Goal: Book appointment/travel/reservation

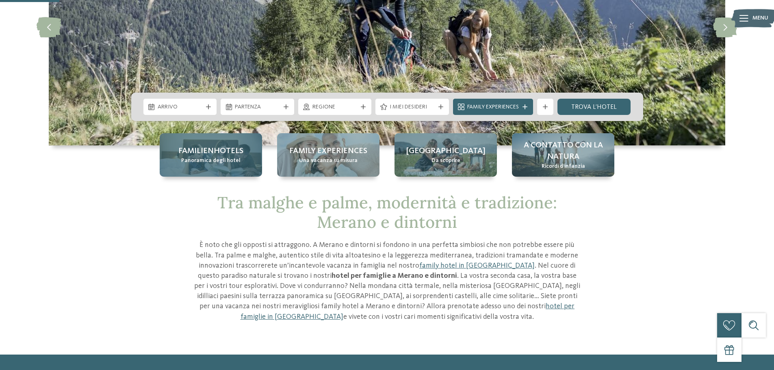
scroll to position [122, 0]
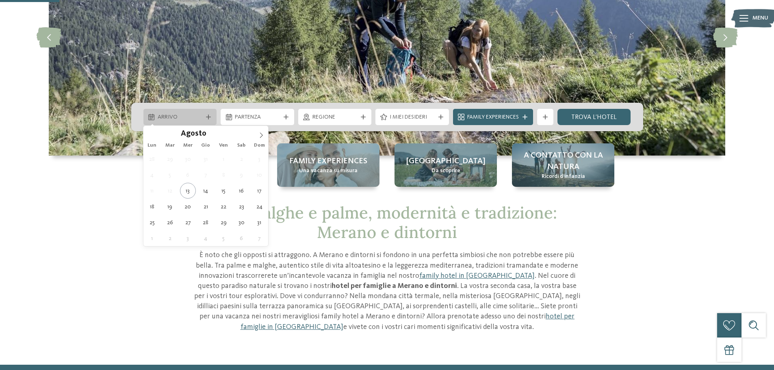
click at [207, 110] on div "Arrivo" at bounding box center [180, 117] width 74 height 16
click at [261, 134] on icon at bounding box center [262, 136] width 6 height 6
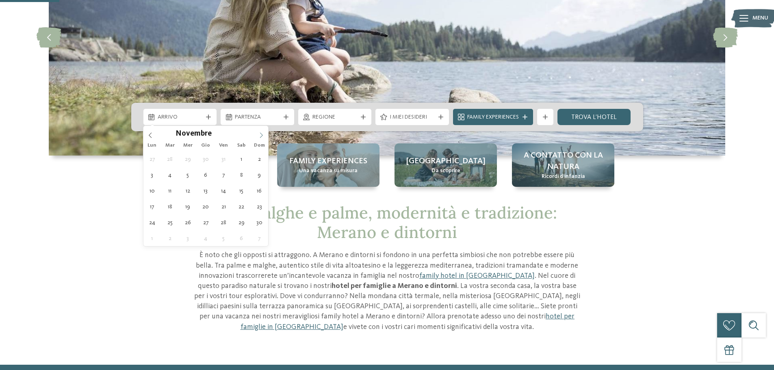
click at [261, 134] on icon at bounding box center [262, 136] width 6 height 6
click at [154, 134] on span at bounding box center [150, 133] width 14 height 14
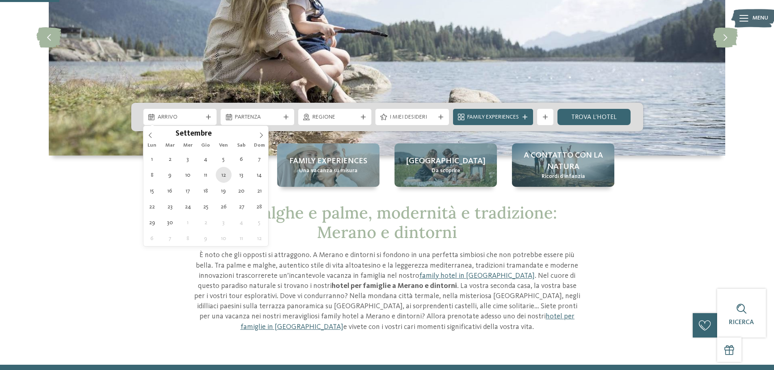
type div "12.09.2025"
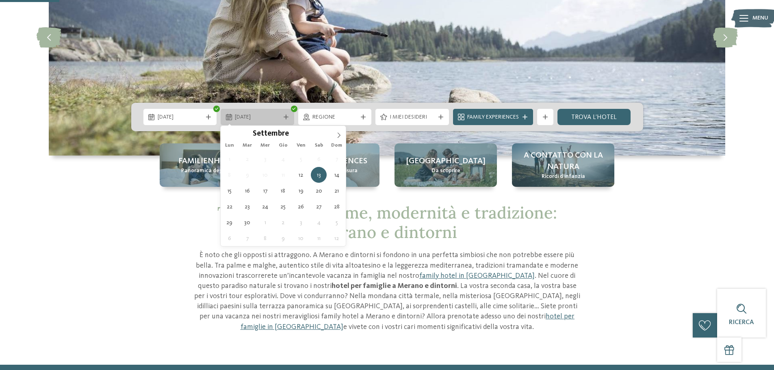
click at [270, 115] on span "13.09.2025" at bounding box center [257, 117] width 45 height 8
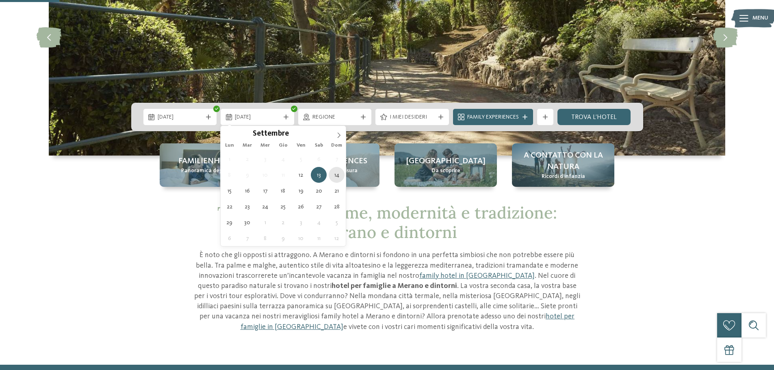
type div "14.09.2025"
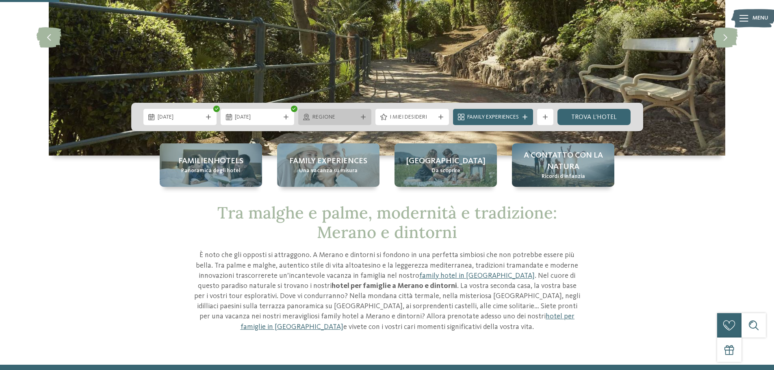
click at [340, 122] on span "Regione" at bounding box center [335, 117] width 45 height 8
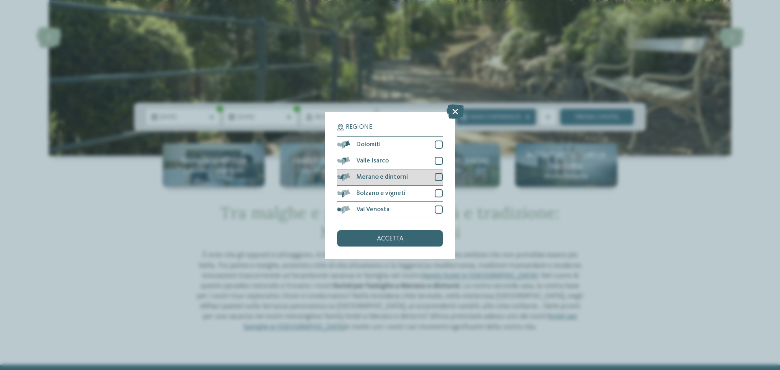
click at [435, 181] on div at bounding box center [439, 177] width 8 height 8
click at [411, 239] on div "accetta" at bounding box center [390, 238] width 106 height 16
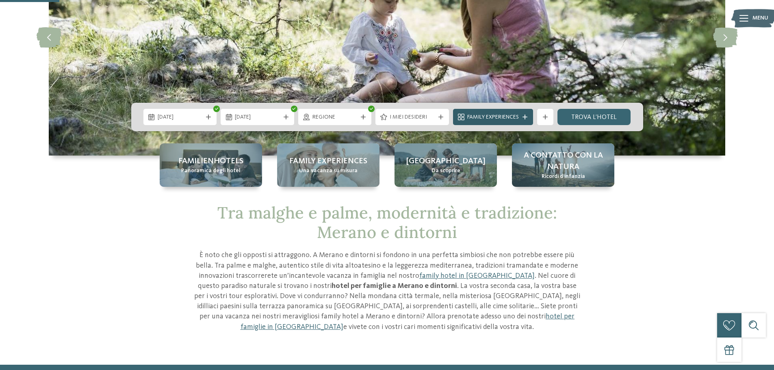
click at [509, 117] on span "Family Experiences" at bounding box center [493, 117] width 52 height 8
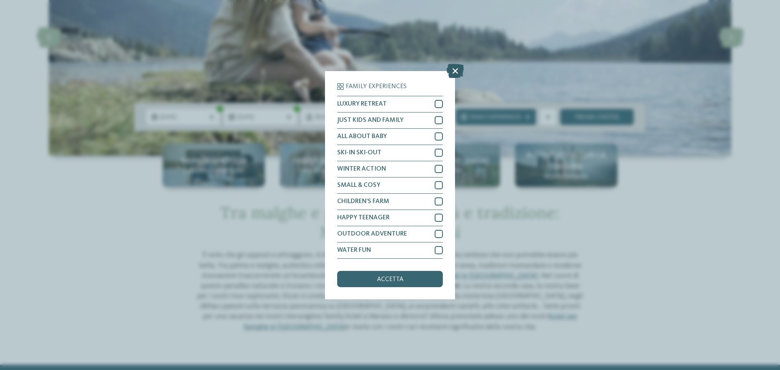
click at [459, 73] on icon at bounding box center [455, 70] width 17 height 14
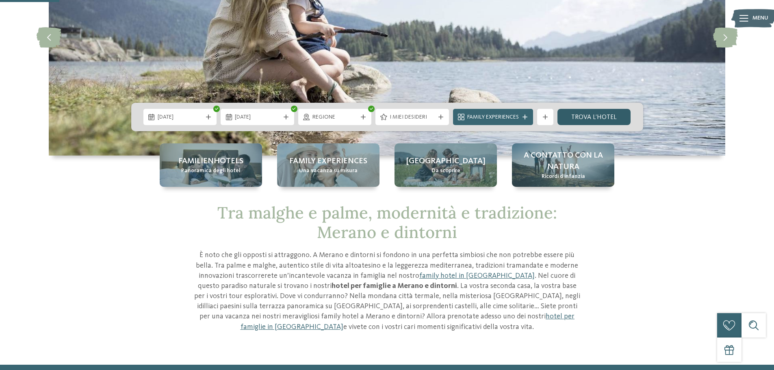
click at [603, 121] on link "trova l’hotel" at bounding box center [595, 117] width 74 height 16
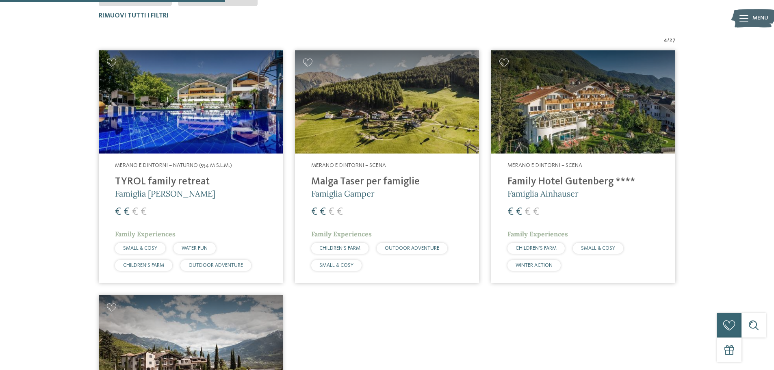
scroll to position [267, 0]
click at [188, 111] on img at bounding box center [191, 103] width 184 height 104
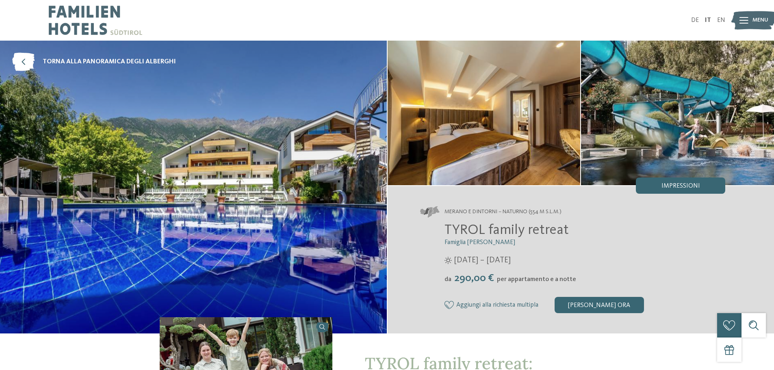
click at [449, 106] on img at bounding box center [484, 113] width 193 height 145
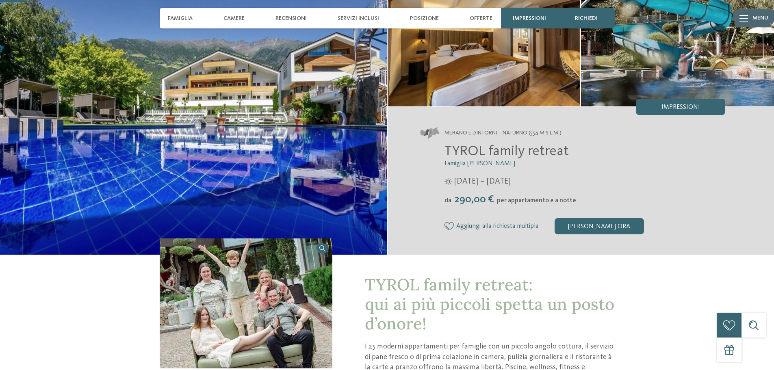
scroll to position [81, 0]
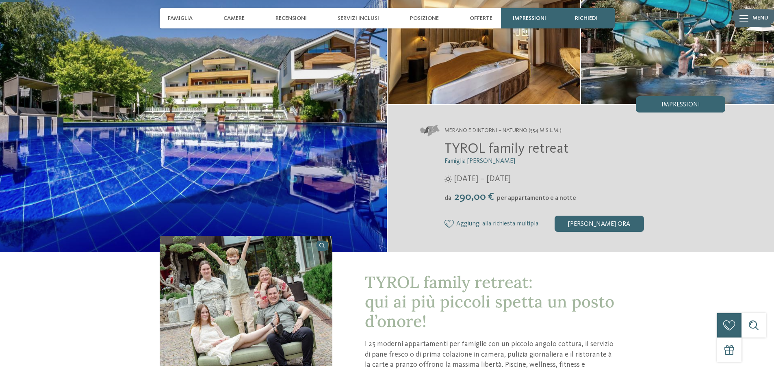
click at [644, 51] on img at bounding box center [677, 31] width 193 height 145
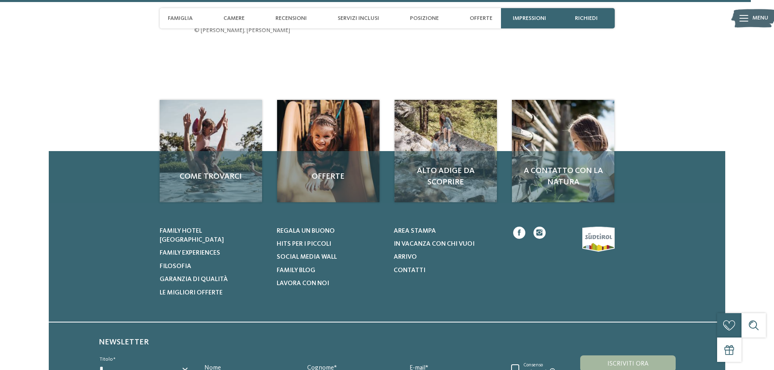
scroll to position [2413, 0]
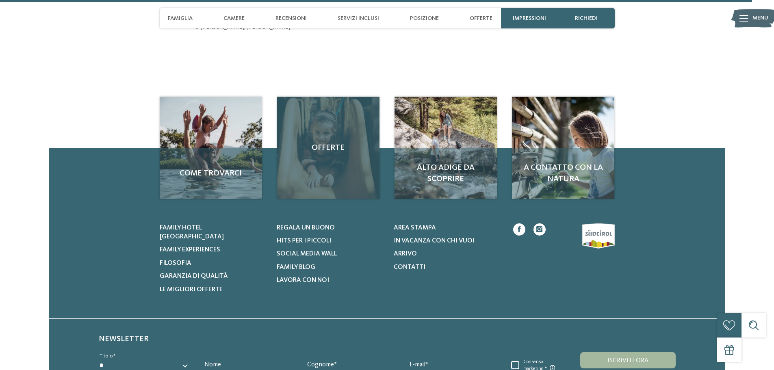
click at [314, 133] on div "Offerte" at bounding box center [328, 148] width 102 height 102
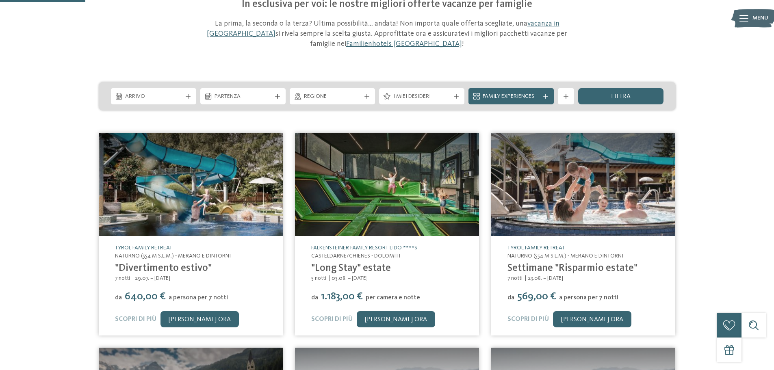
scroll to position [81, 0]
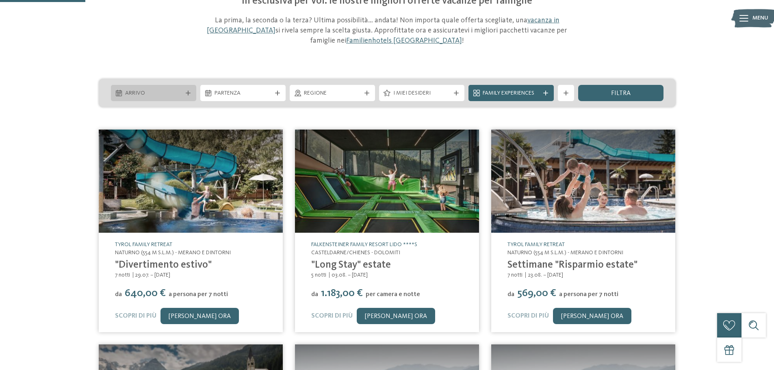
click at [166, 89] on div "Arrivo" at bounding box center [153, 93] width 61 height 9
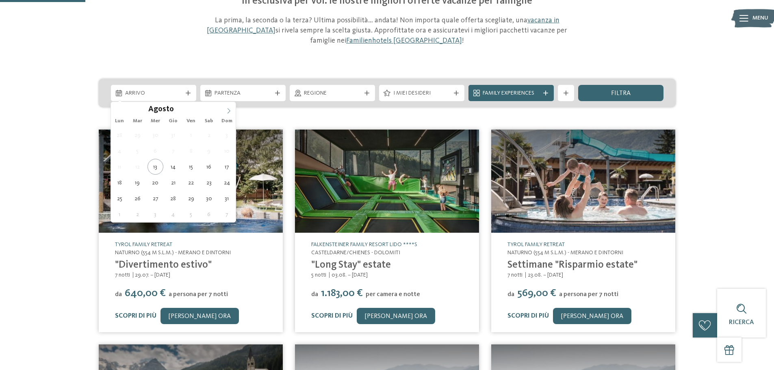
click at [228, 109] on icon at bounding box center [229, 111] width 6 height 6
type div "11.09.2025"
drag, startPoint x: 172, startPoint y: 147, endPoint x: 187, endPoint y: 121, distance: 29.7
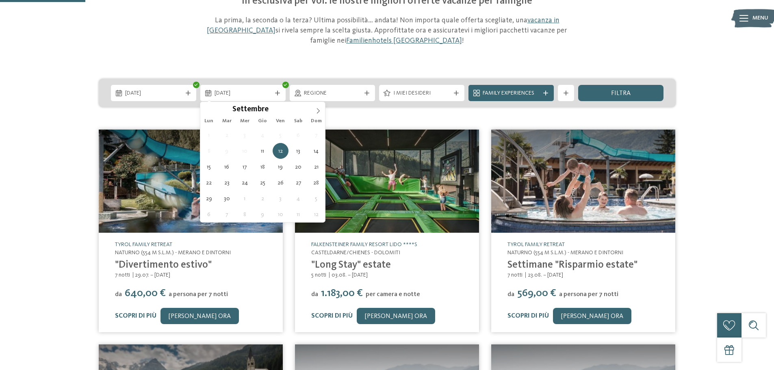
type div "14.09.2025"
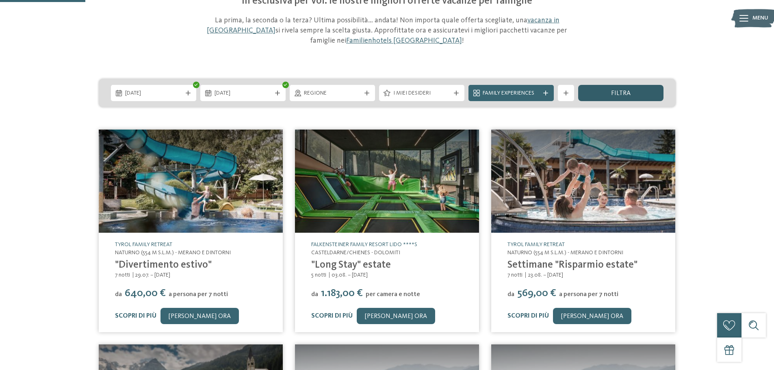
click at [616, 93] on span "filtra" at bounding box center [621, 93] width 20 height 7
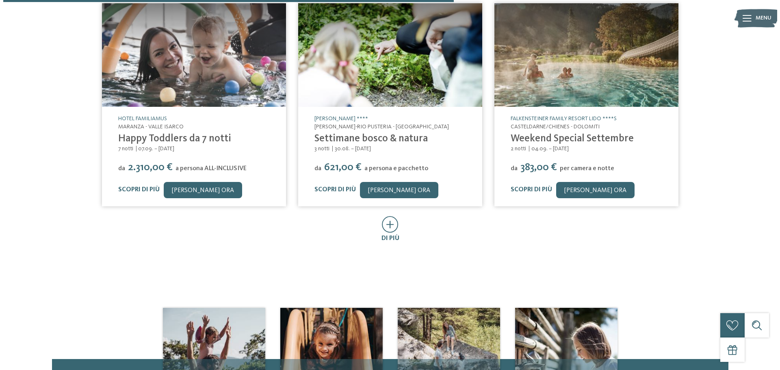
scroll to position [453, 0]
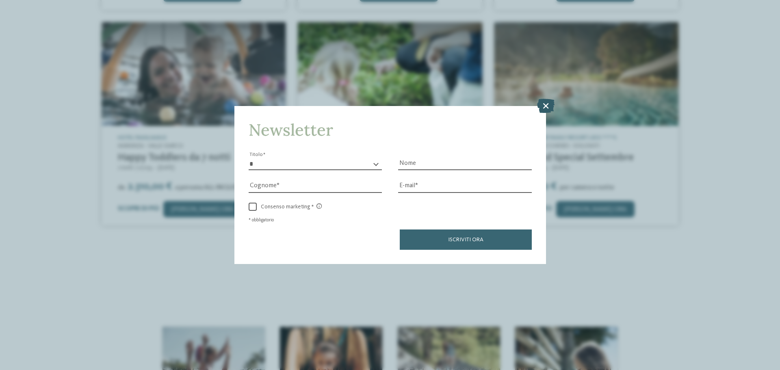
click at [549, 103] on icon at bounding box center [545, 106] width 17 height 14
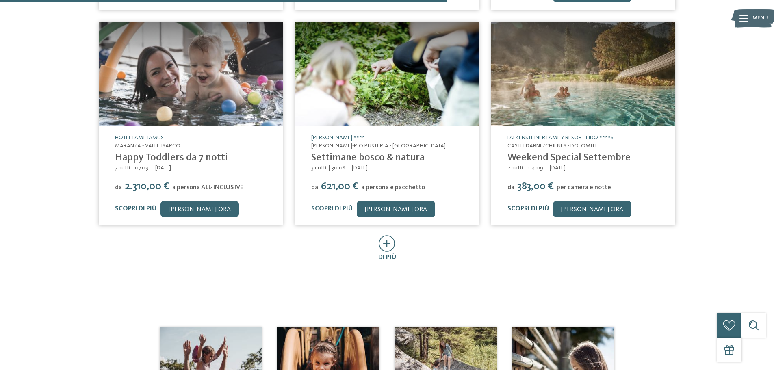
click at [536, 208] on link "Scopri di più" at bounding box center [528, 209] width 41 height 7
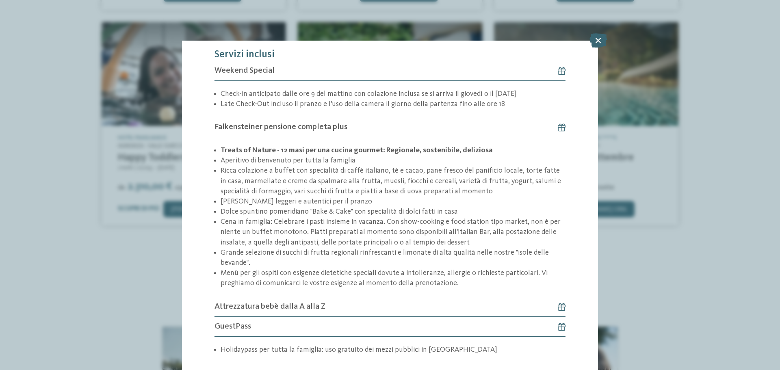
scroll to position [215, 0]
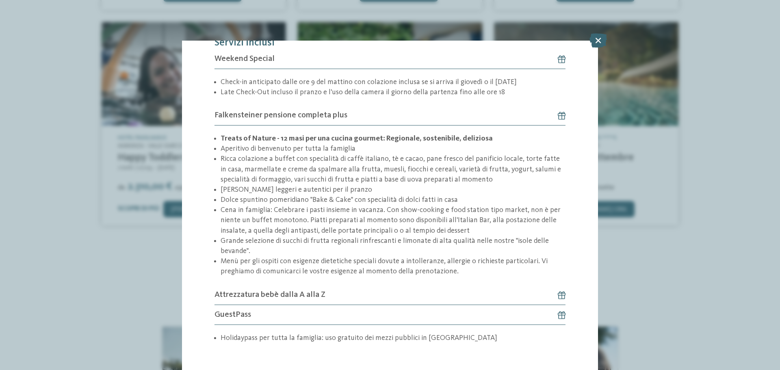
click at [309, 289] on span "Attrezzatura bebè dalla A alla Z" at bounding box center [270, 294] width 111 height 11
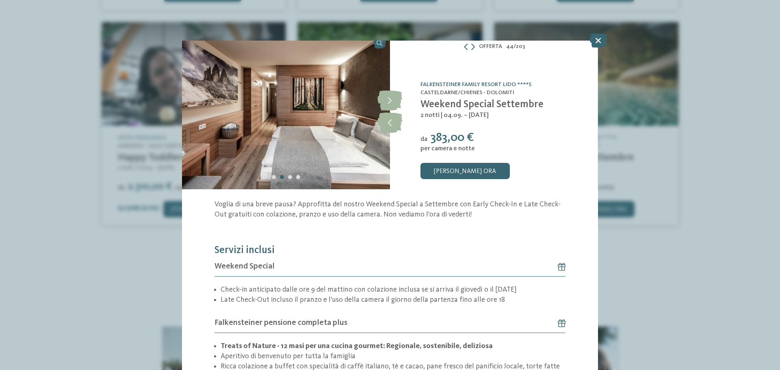
scroll to position [0, 0]
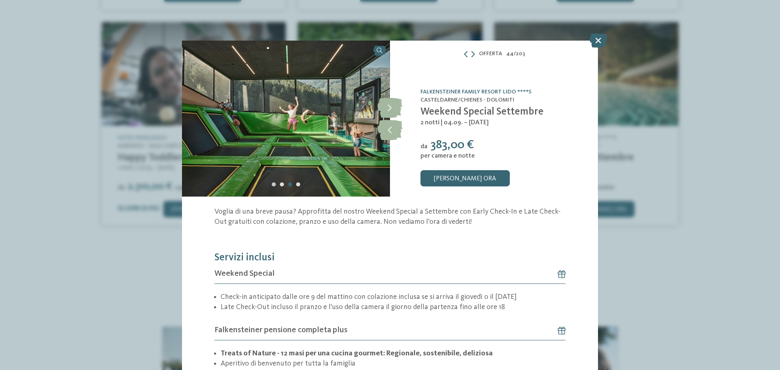
click at [272, 183] on div "Carousel Page 1" at bounding box center [274, 185] width 4 height 4
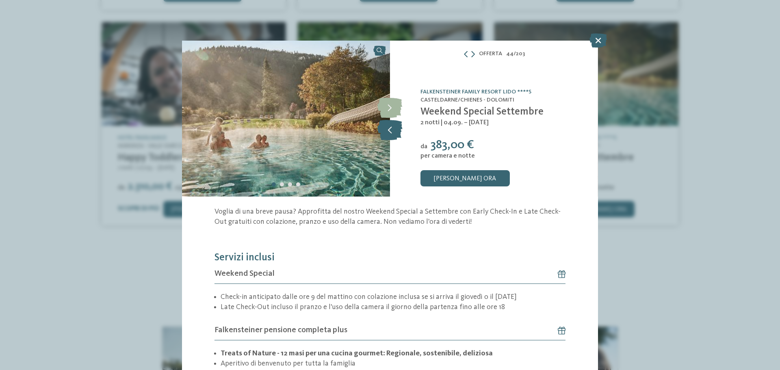
click at [385, 130] on icon at bounding box center [390, 130] width 25 height 20
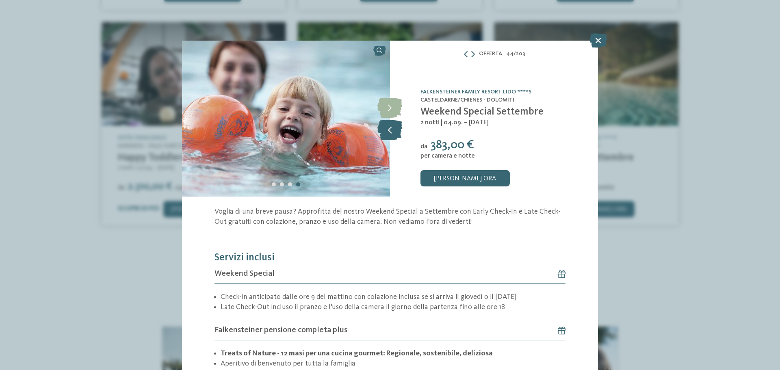
click at [385, 130] on icon at bounding box center [390, 130] width 25 height 20
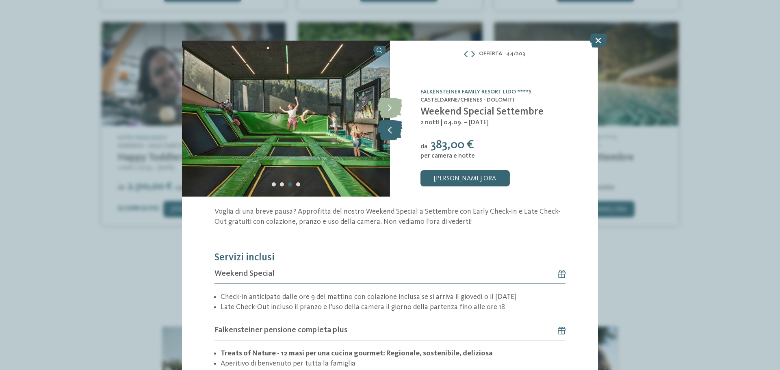
click at [385, 130] on icon at bounding box center [390, 130] width 25 height 20
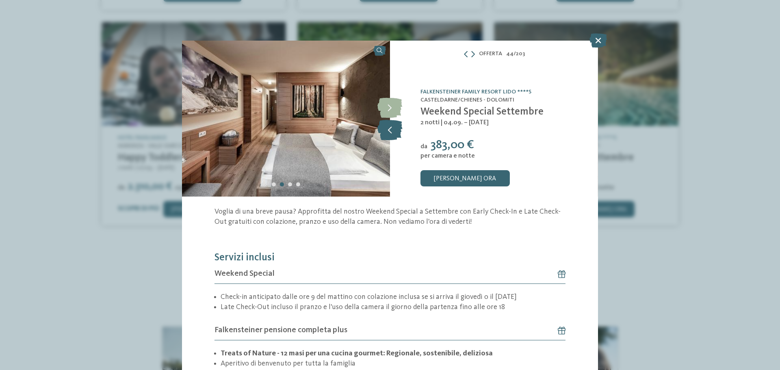
click at [385, 130] on icon at bounding box center [390, 130] width 25 height 20
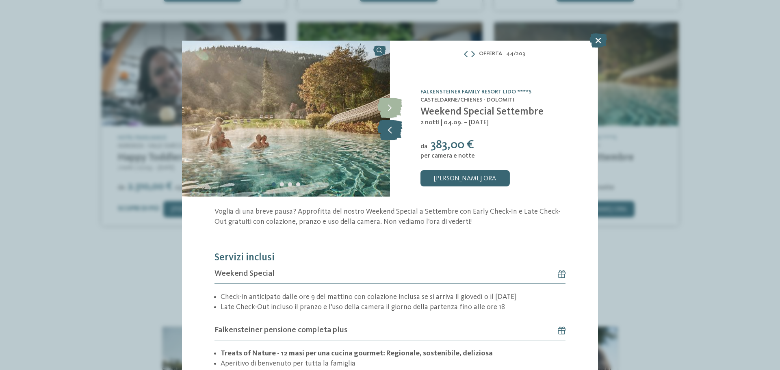
click at [385, 130] on icon at bounding box center [390, 130] width 25 height 20
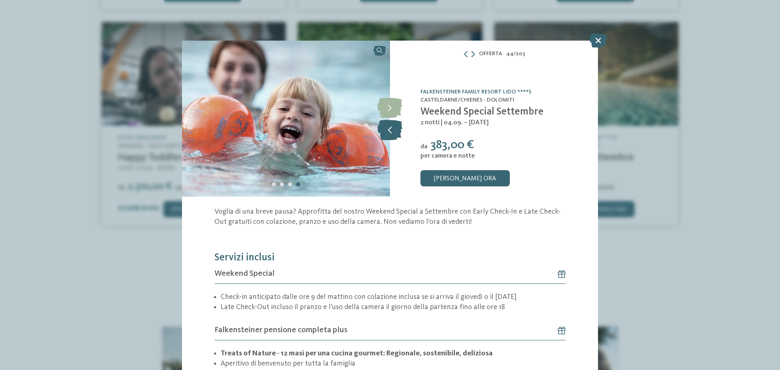
click at [385, 130] on icon at bounding box center [390, 130] width 25 height 20
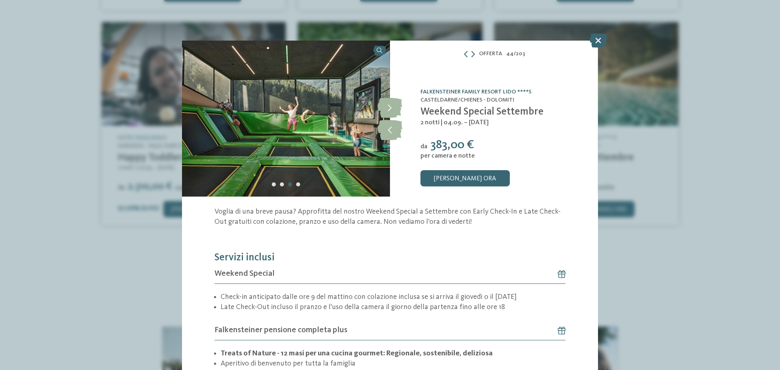
click at [478, 89] on link "Falkensteiner Family Resort Lido ****S" at bounding box center [476, 92] width 111 height 6
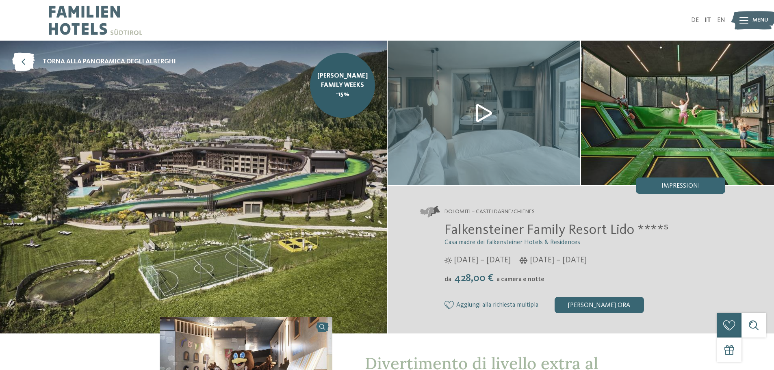
click at [489, 118] on img at bounding box center [484, 113] width 193 height 145
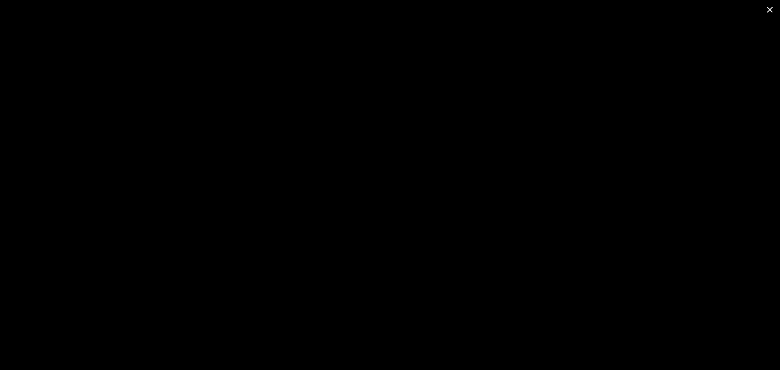
click at [774, 9] on span at bounding box center [770, 9] width 20 height 19
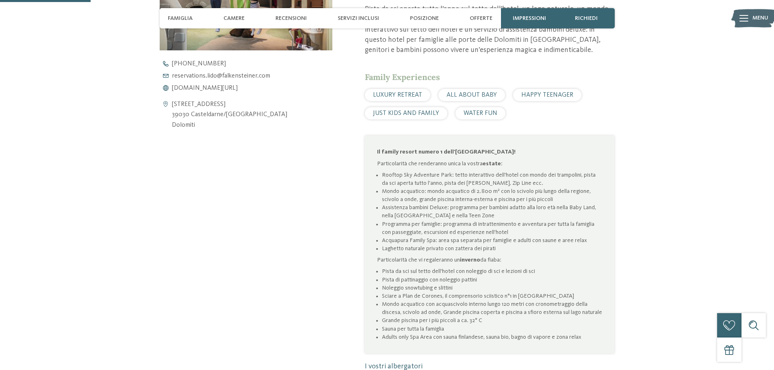
scroll to position [406, 0]
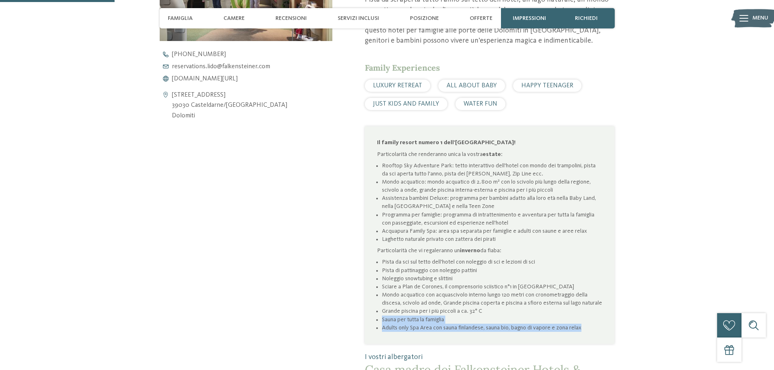
drag, startPoint x: 594, startPoint y: 325, endPoint x: 582, endPoint y: 333, distance: 14.9
click at [584, 337] on div "Il family resort numero 1 dell'Alto Adige! Particolarità che renderanno unica l…" at bounding box center [490, 234] width 250 height 217
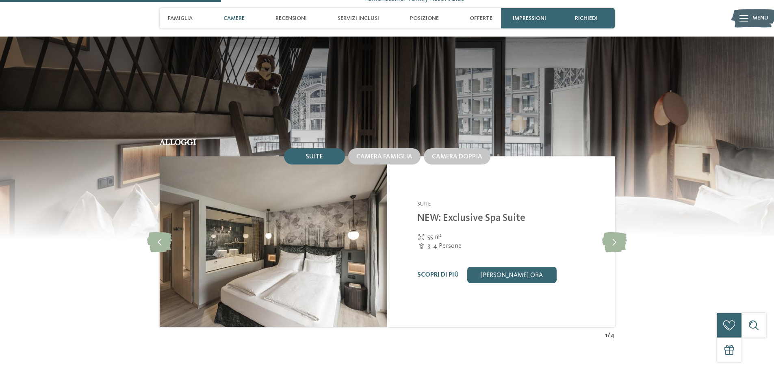
scroll to position [813, 0]
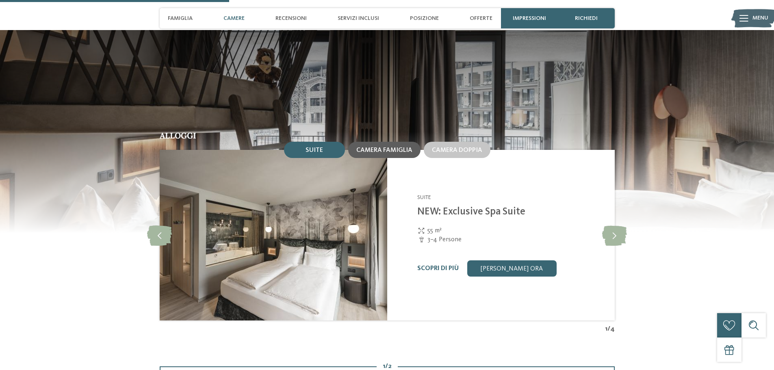
click at [362, 154] on span "Camera famiglia" at bounding box center [384, 150] width 56 height 7
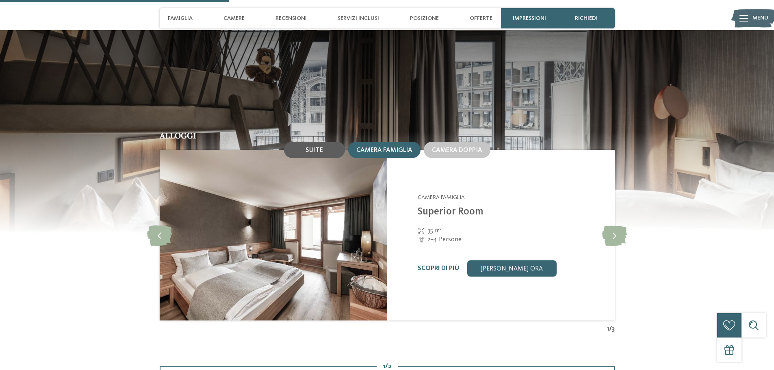
click at [306, 150] on div "Suite" at bounding box center [314, 150] width 61 height 16
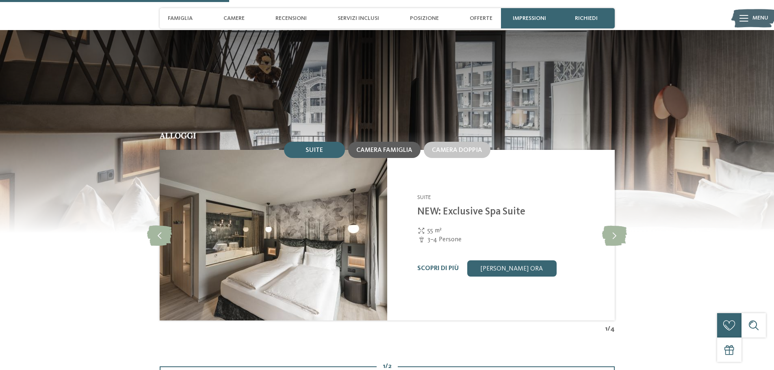
click at [380, 155] on div "Camera famiglia" at bounding box center [384, 150] width 72 height 16
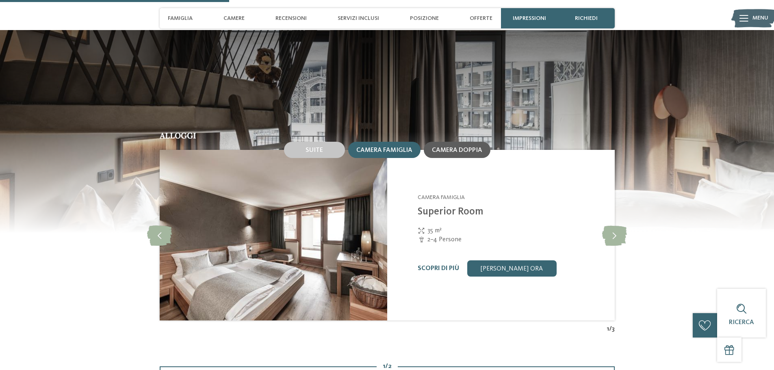
click at [440, 145] on div "Camera doppia" at bounding box center [457, 150] width 67 height 16
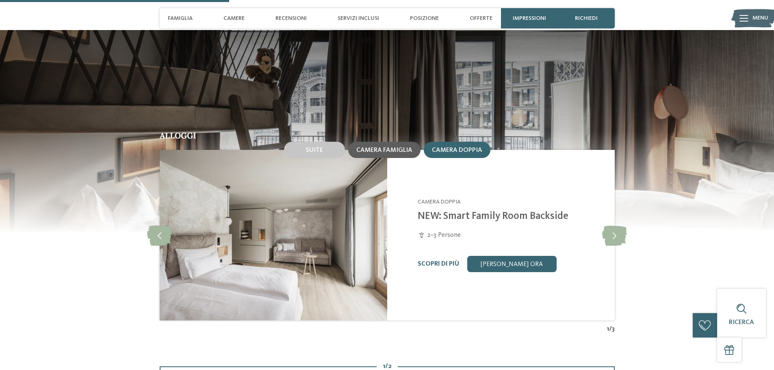
click at [398, 150] on span "Camera famiglia" at bounding box center [384, 150] width 56 height 7
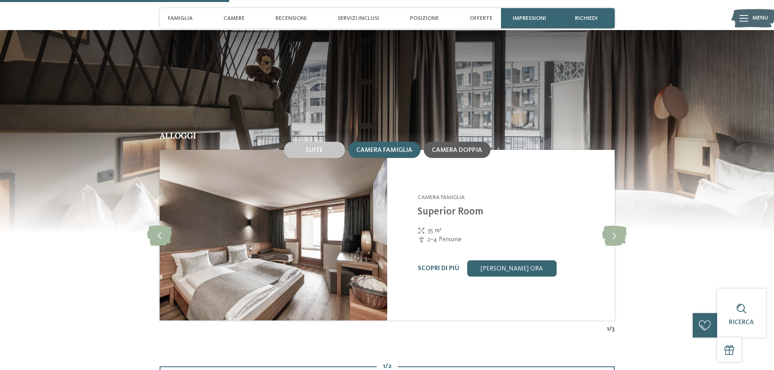
click at [435, 147] on span "Camera doppia" at bounding box center [457, 150] width 50 height 7
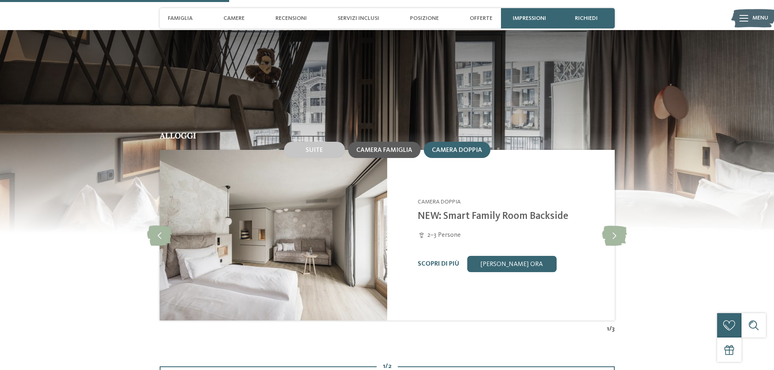
click at [384, 150] on span "Camera famiglia" at bounding box center [384, 150] width 56 height 7
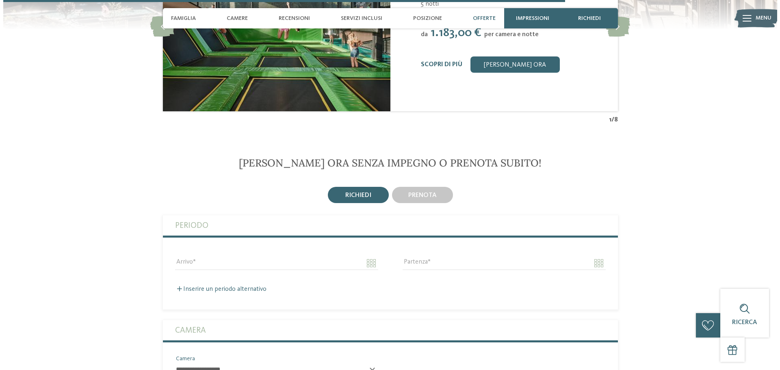
scroll to position [1829, 0]
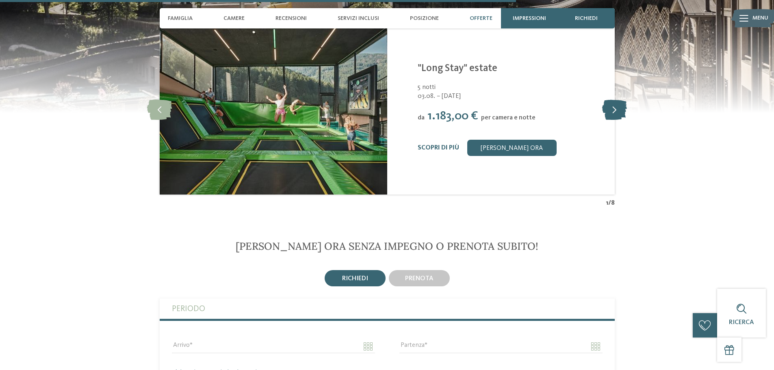
click at [618, 109] on icon at bounding box center [614, 109] width 25 height 20
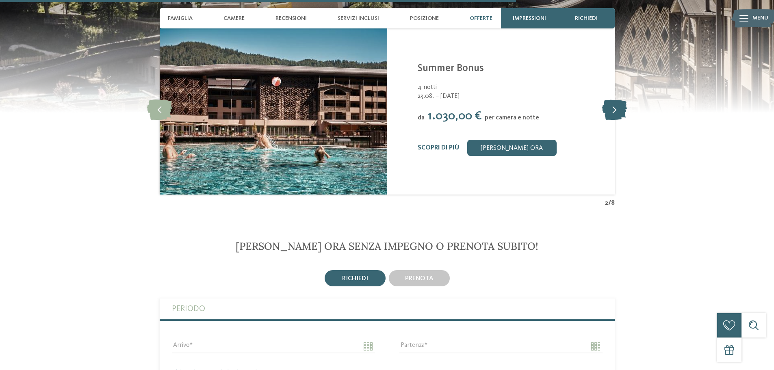
click at [618, 109] on icon at bounding box center [614, 109] width 25 height 20
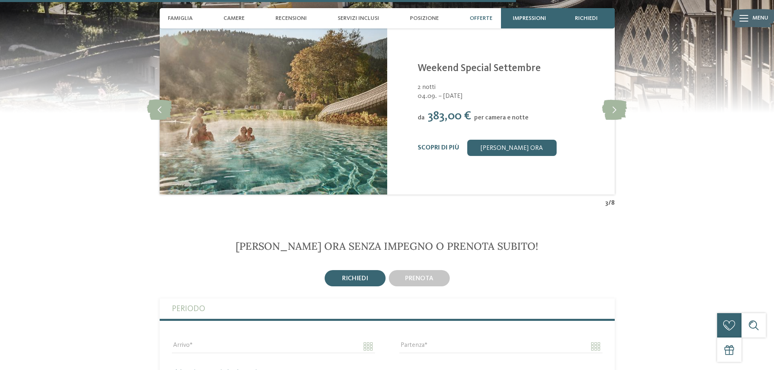
click at [498, 69] on link "Weekend Special Settembre" at bounding box center [479, 68] width 123 height 10
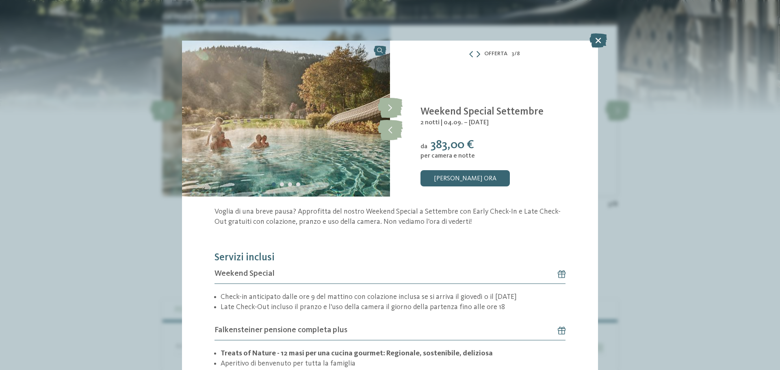
click at [477, 55] on icon at bounding box center [479, 54] width 4 height 7
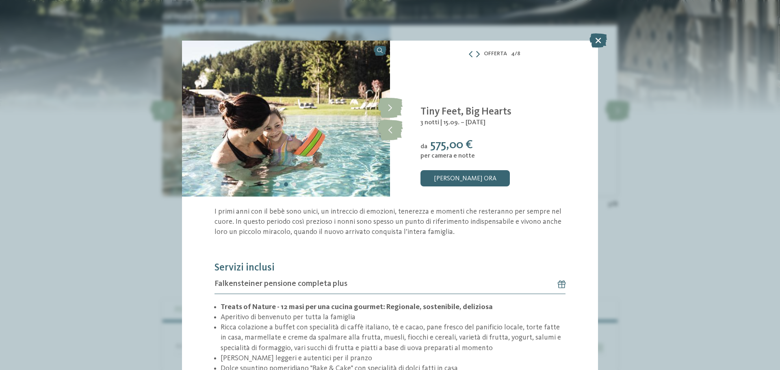
click at [476, 55] on icon at bounding box center [478, 54] width 4 height 7
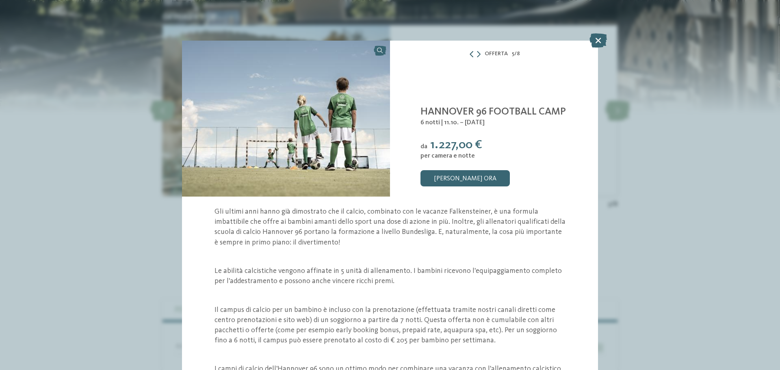
click at [469, 54] on icon at bounding box center [472, 54] width 7 height 7
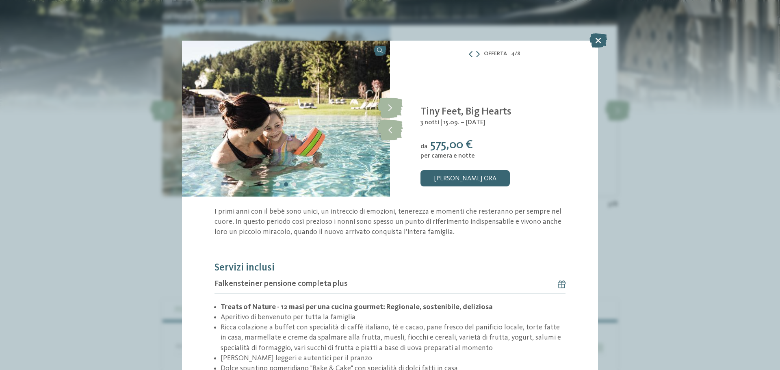
click at [469, 54] on icon at bounding box center [471, 54] width 7 height 7
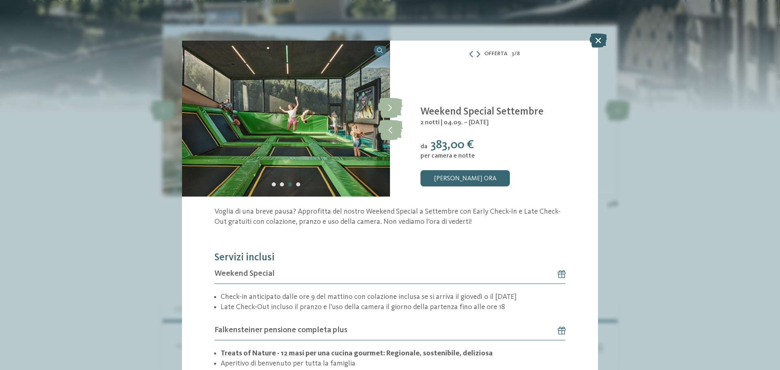
click at [594, 38] on icon at bounding box center [598, 40] width 17 height 14
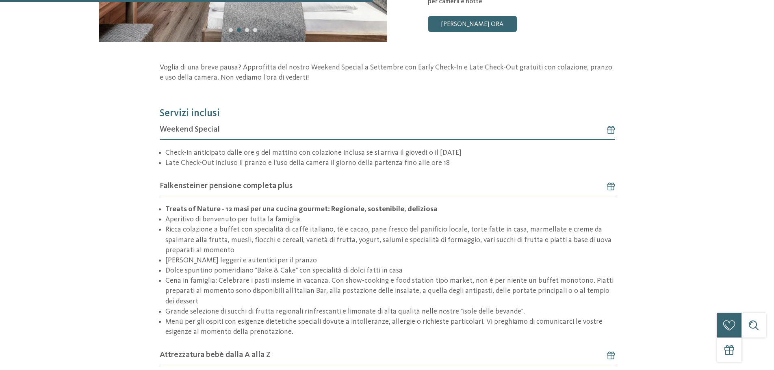
scroll to position [366, 0]
